Goal: Task Accomplishment & Management: Understand process/instructions

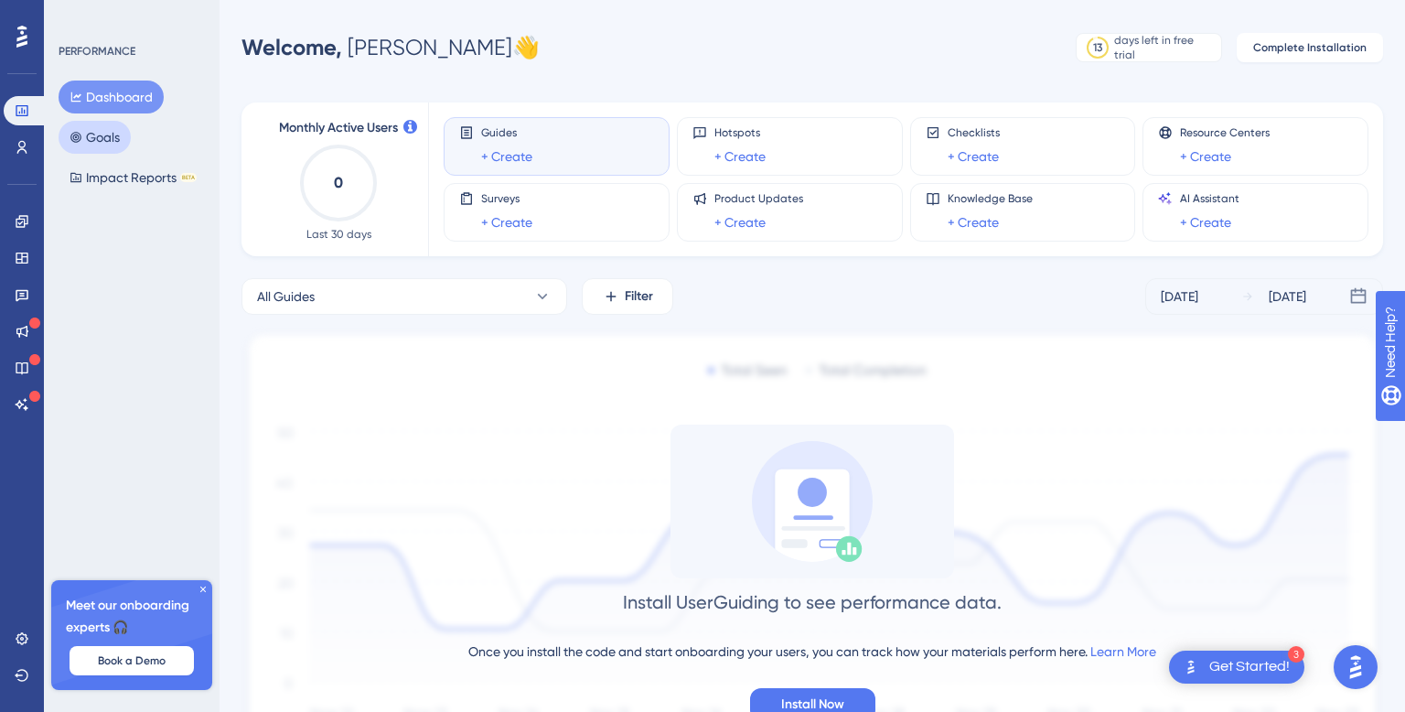
click at [99, 139] on button "Goals" at bounding box center [95, 137] width 72 height 33
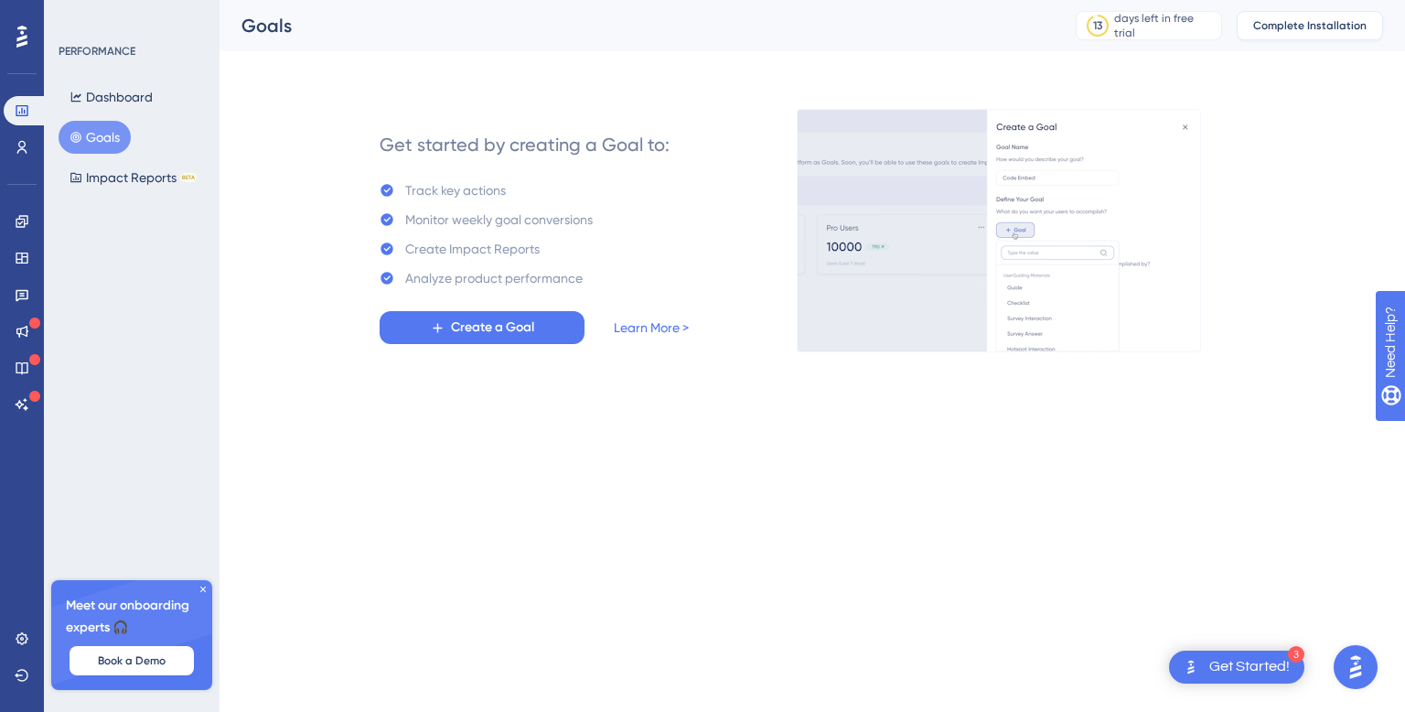
click at [1297, 29] on span "Complete Installation" at bounding box center [1309, 25] width 113 height 15
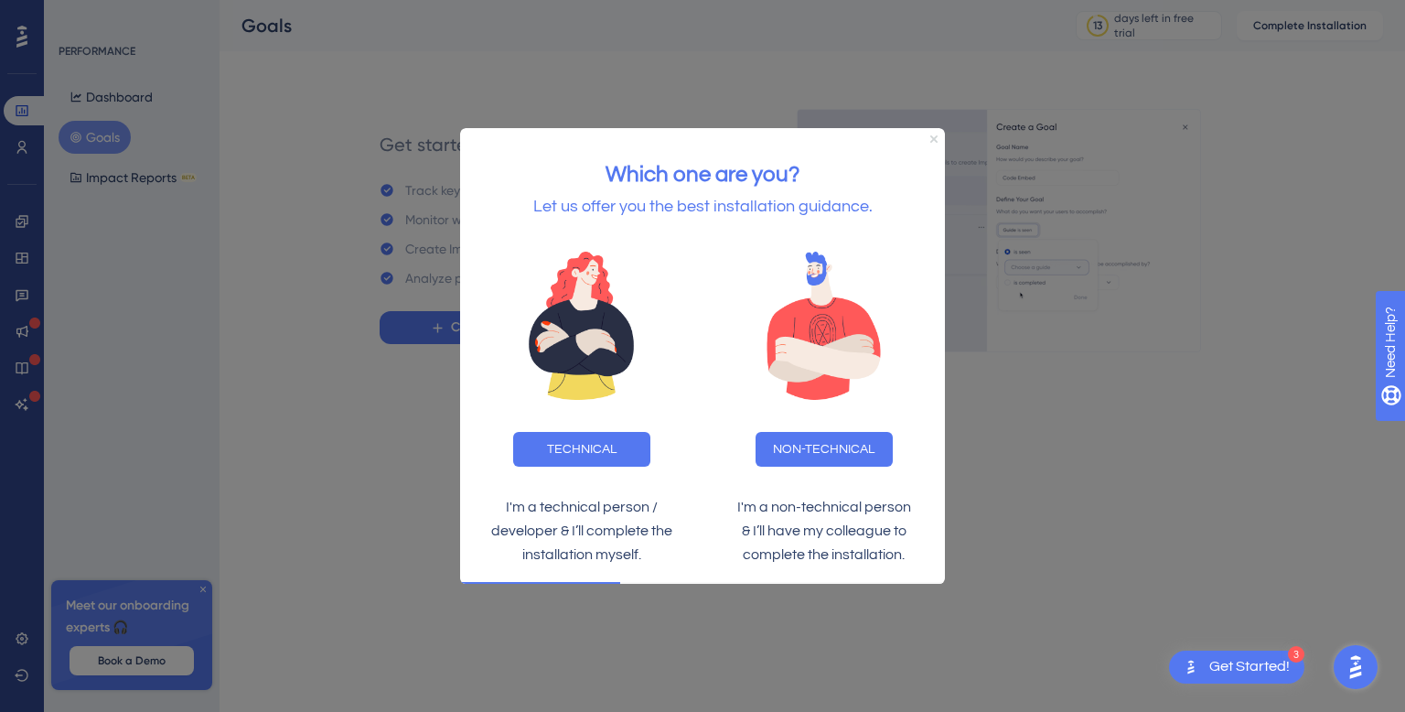
click at [935, 139] on icon "Close Preview" at bounding box center [933, 137] width 7 height 7
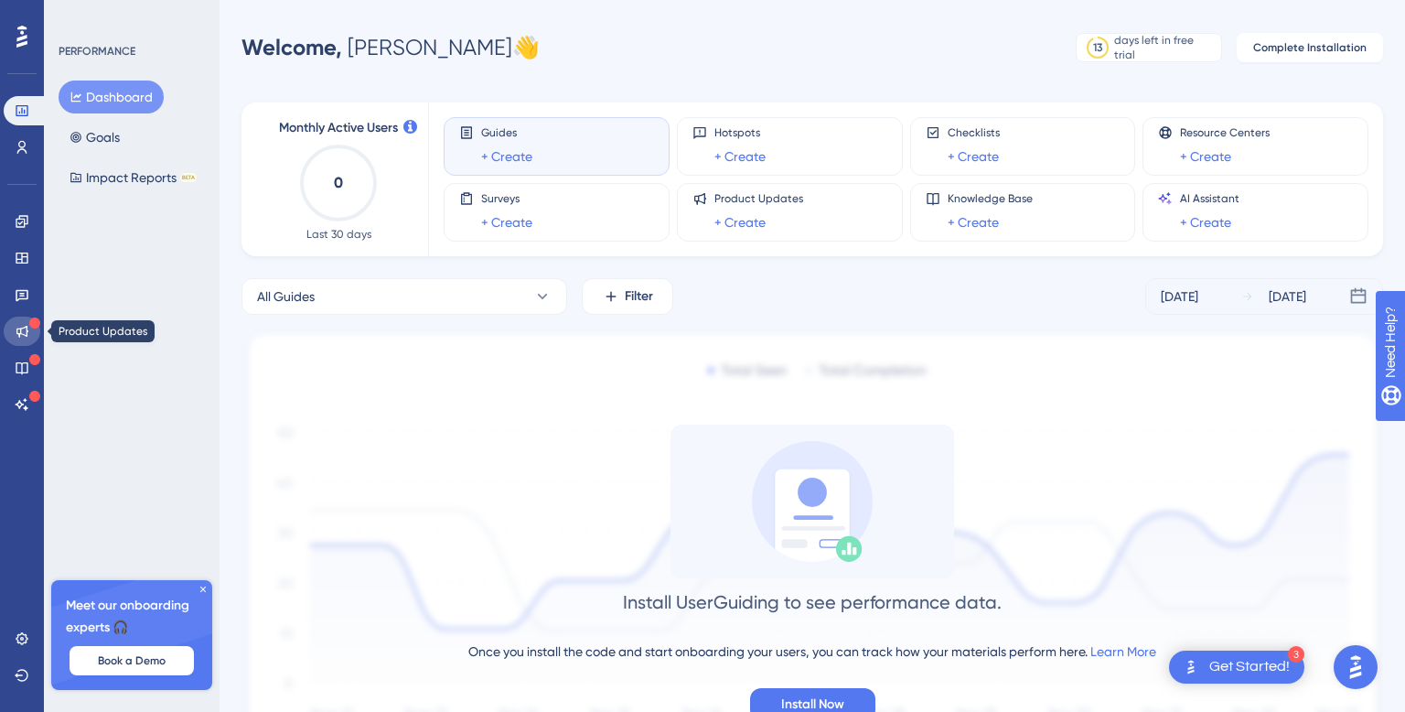
click at [18, 333] on icon at bounding box center [22, 331] width 15 height 15
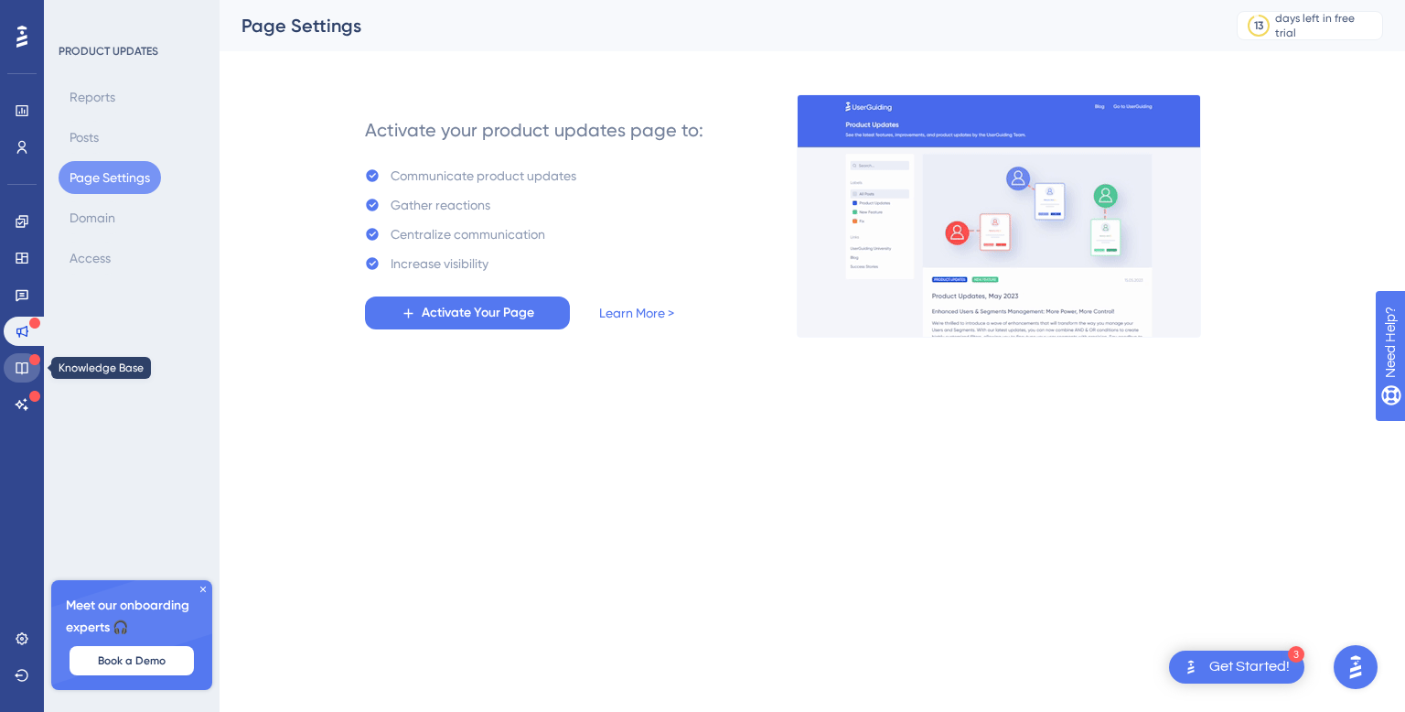
click at [20, 365] on icon at bounding box center [22, 367] width 15 height 15
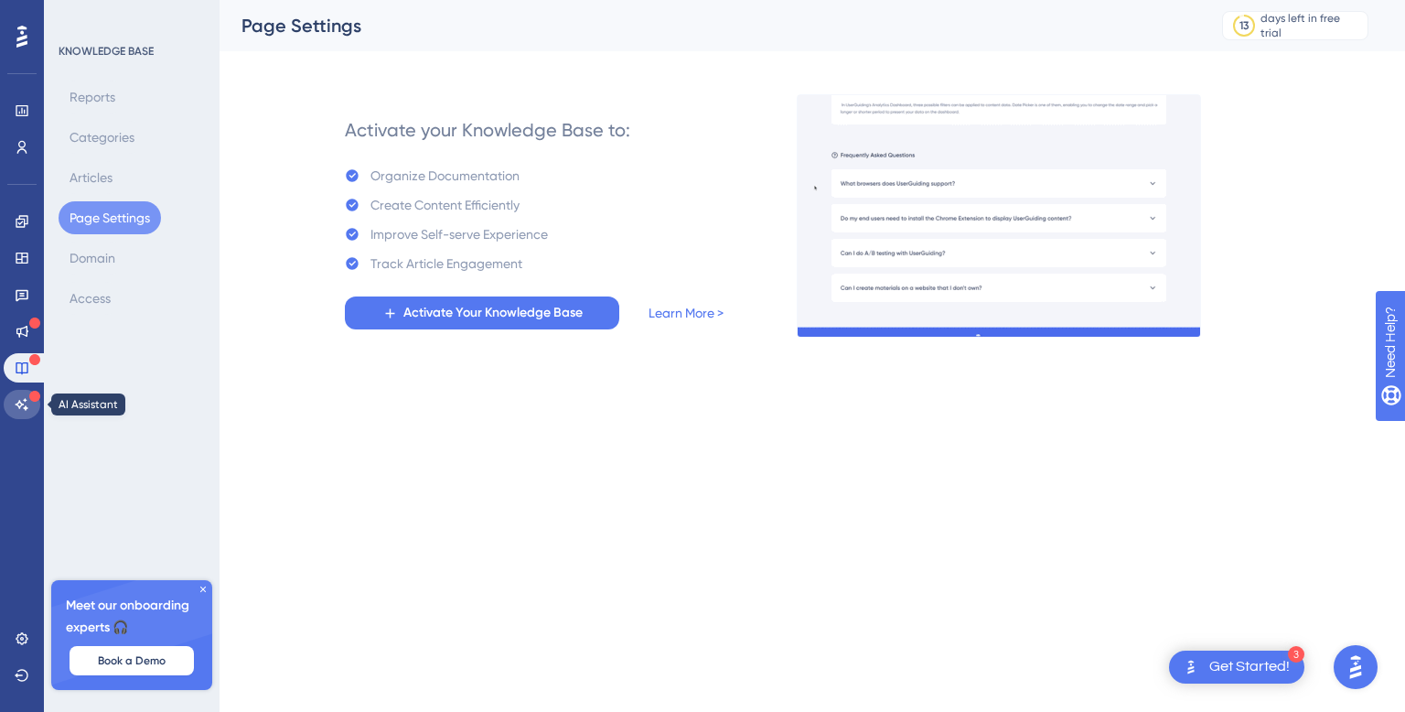
click at [20, 400] on icon at bounding box center [22, 404] width 15 height 15
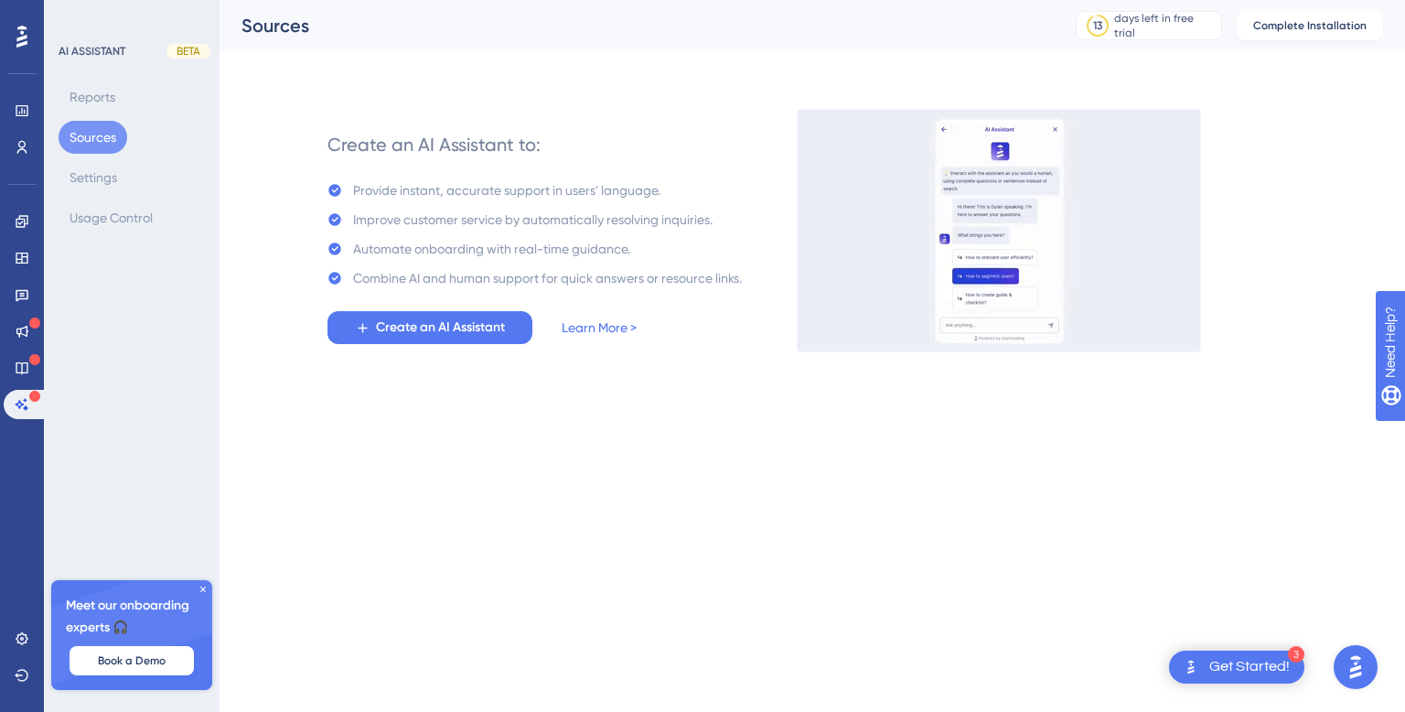
click at [20, 31] on icon at bounding box center [21, 37] width 11 height 22
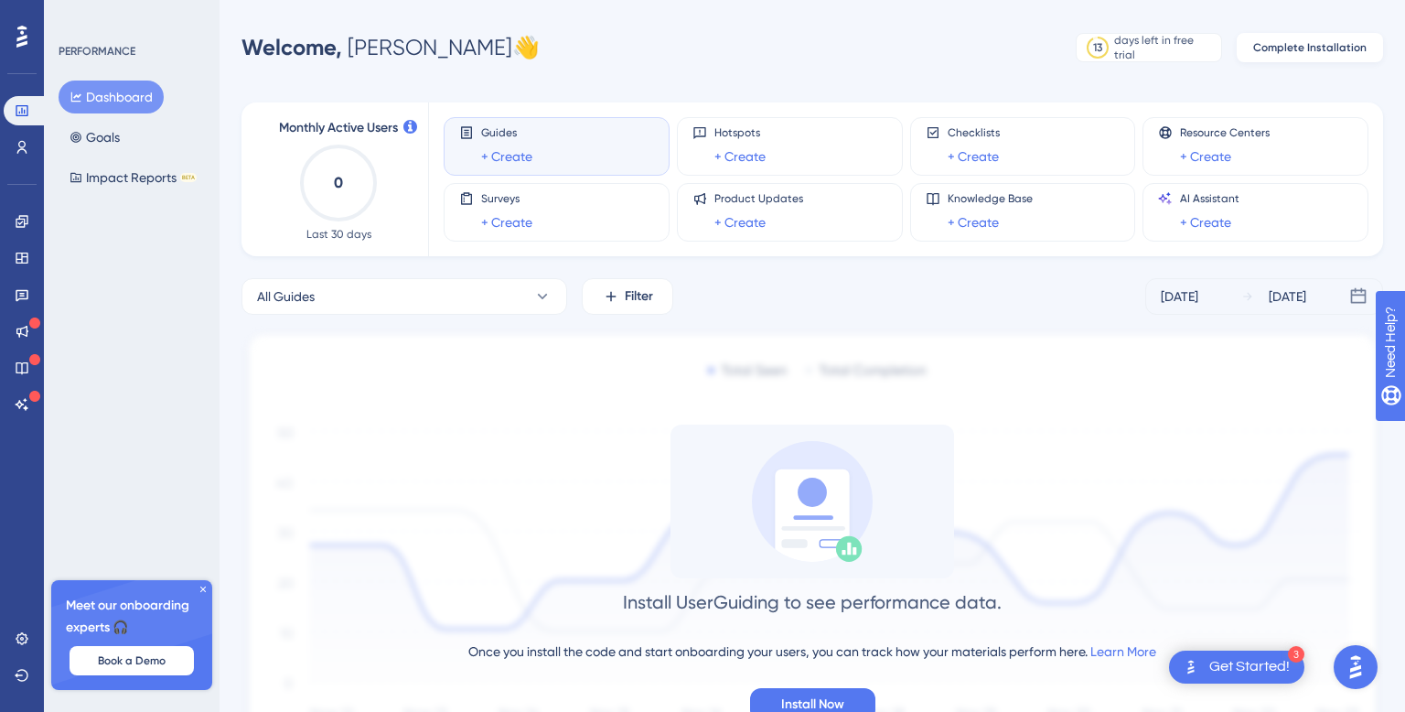
click at [1287, 49] on span "Complete Installation" at bounding box center [1309, 47] width 113 height 15
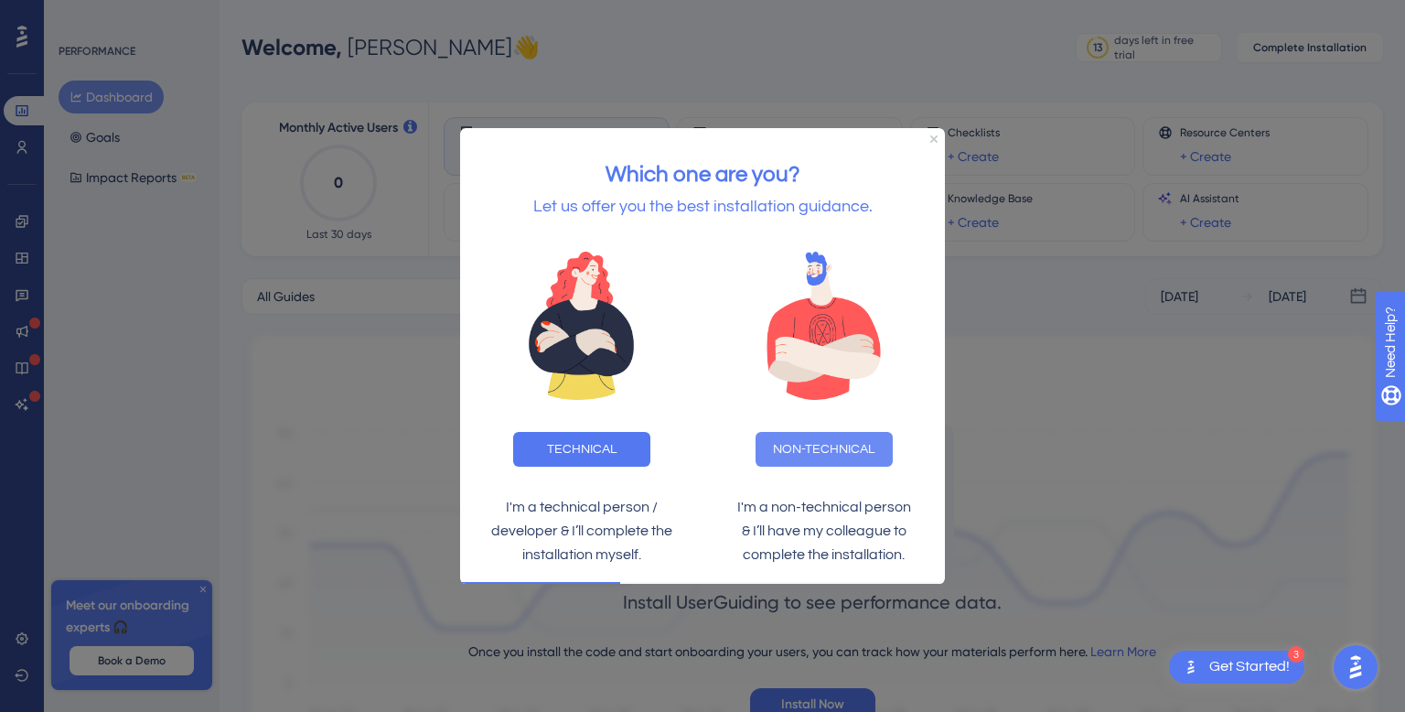
click at [818, 444] on button "NON-TECHNICAL" at bounding box center [824, 448] width 137 height 35
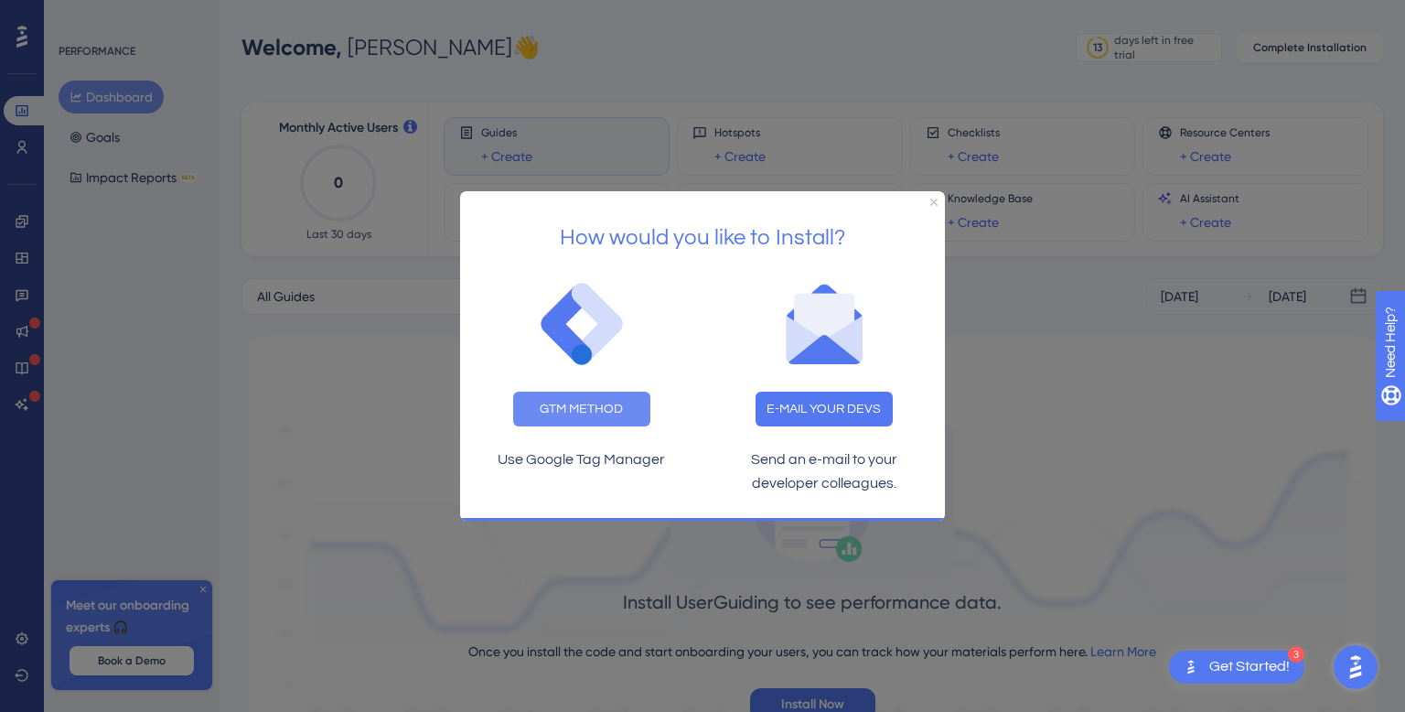
click at [566, 404] on button "GTM METHOD" at bounding box center [581, 409] width 137 height 35
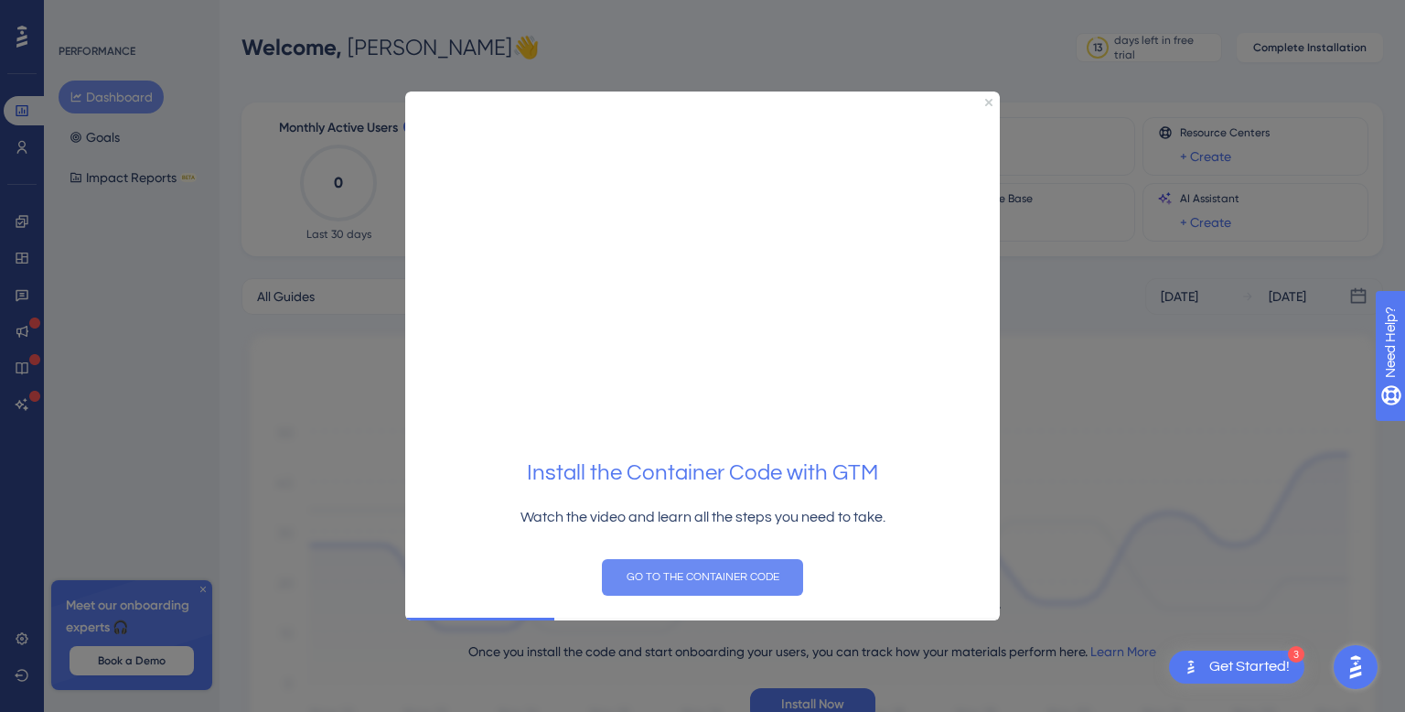
click at [698, 575] on button "GO TO THE CONTAINER CODE" at bounding box center [702, 577] width 201 height 37
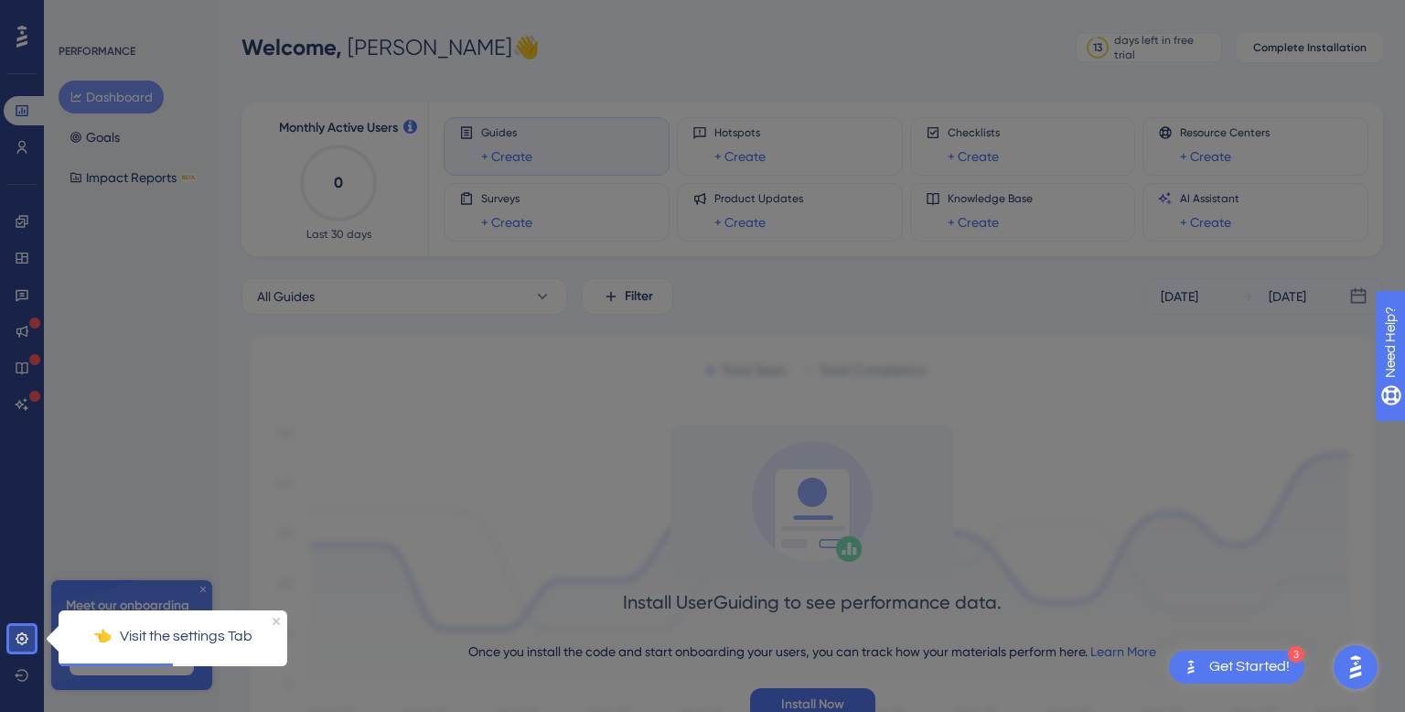
click at [185, 638] on p "👈 Visit the settings Tab" at bounding box center [172, 637] width 199 height 24
click at [25, 642] on icon at bounding box center [22, 638] width 12 height 12
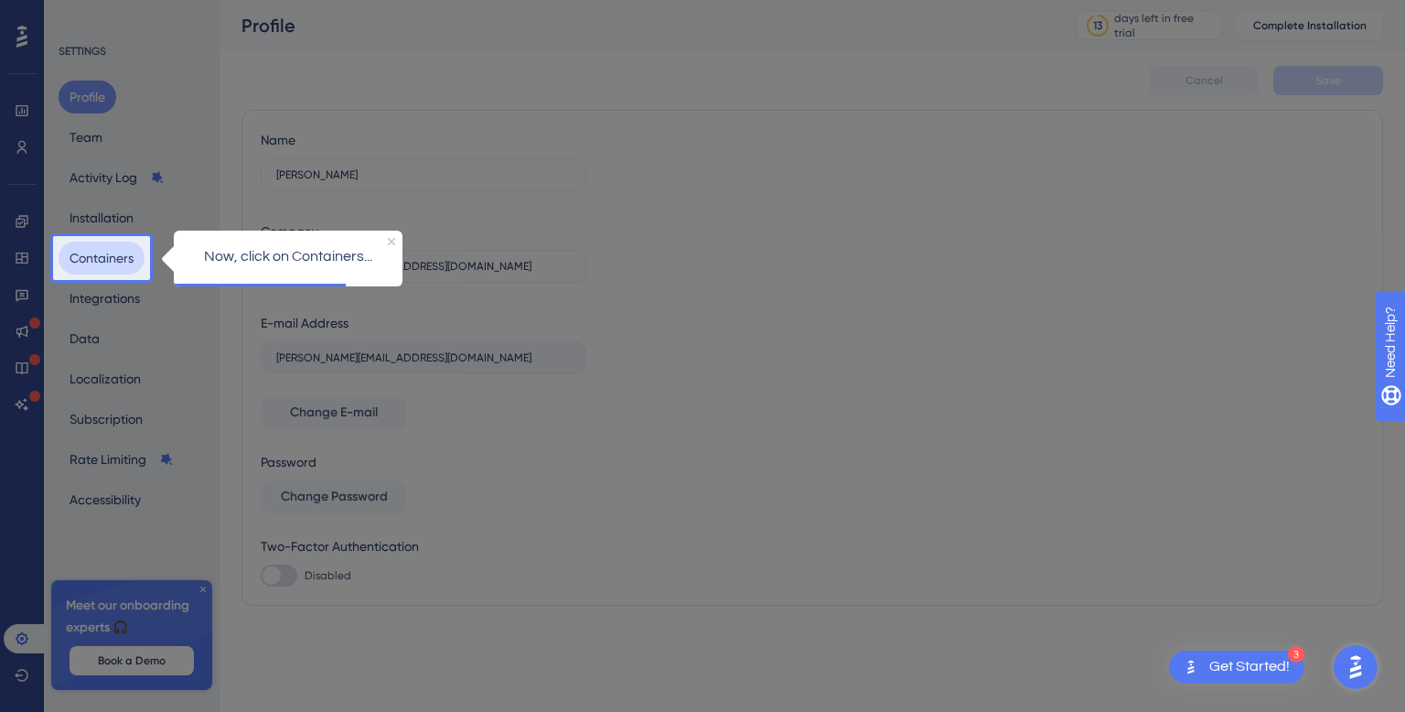
click at [104, 255] on button "Containers" at bounding box center [102, 257] width 86 height 33
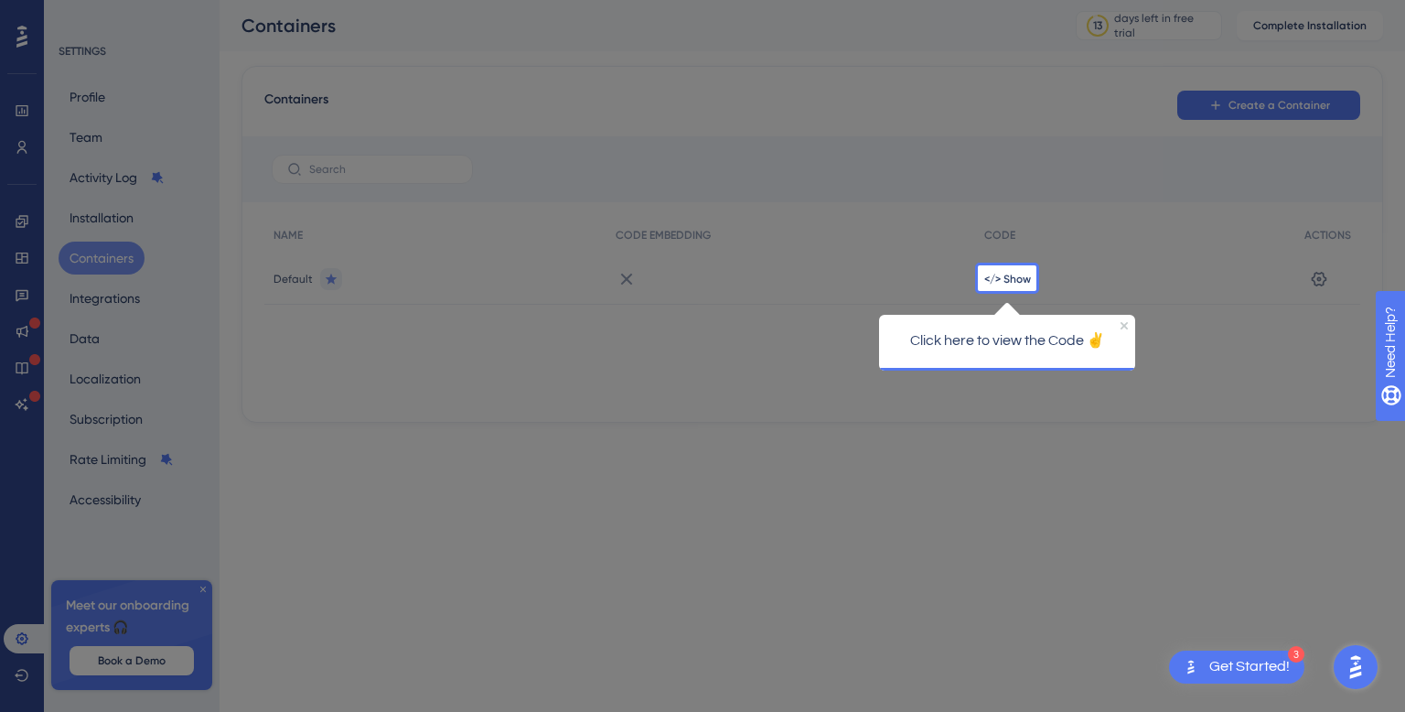
click at [1019, 349] on p "Click here to view the Code ✌" at bounding box center [1006, 341] width 227 height 24
click at [1008, 281] on span "</> Show" at bounding box center [1007, 279] width 47 height 15
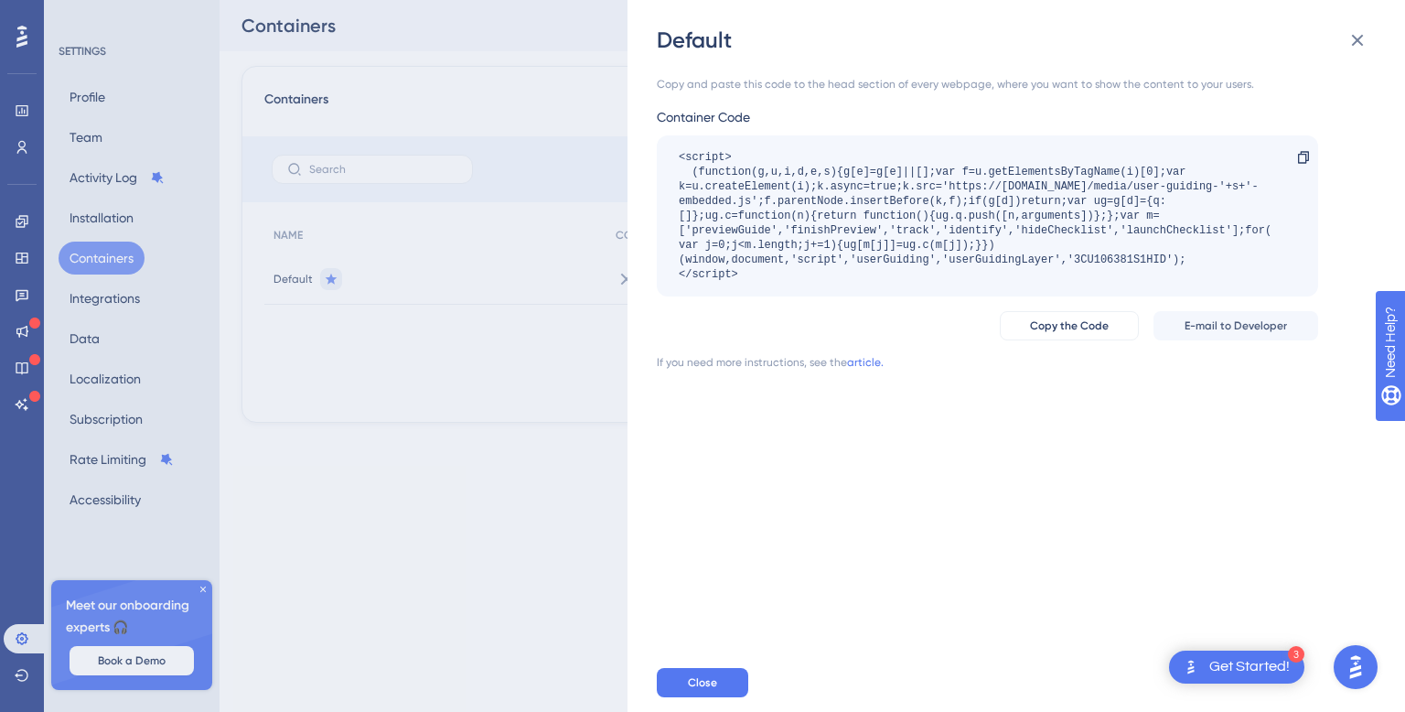
click at [1239, 669] on div "Get Started!" at bounding box center [1249, 667] width 80 height 20
